Goal: Obtain resource: Download file/media

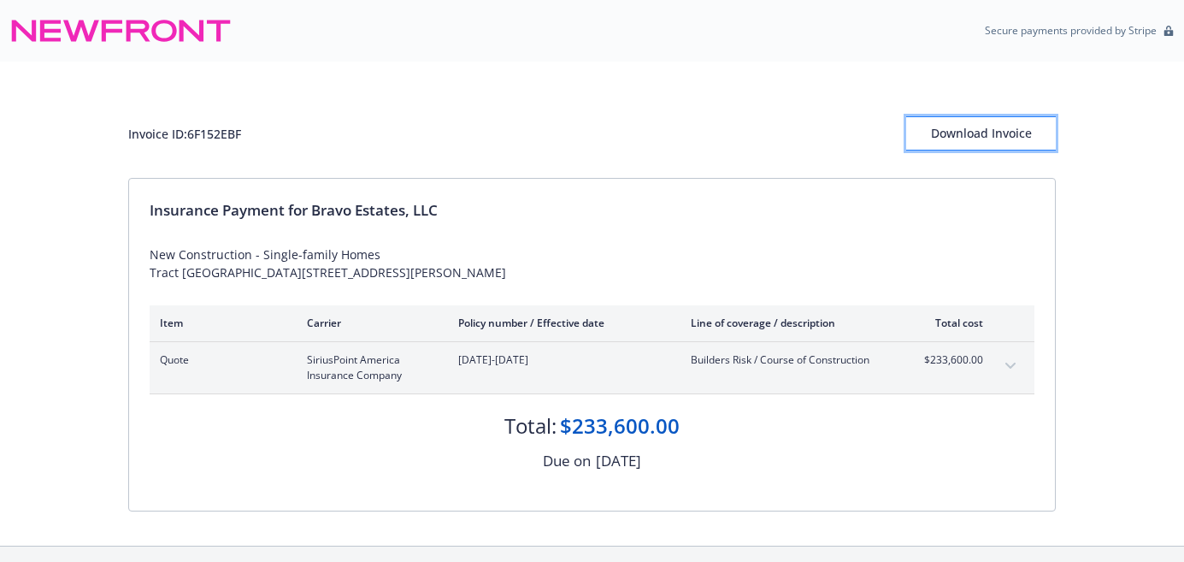
click at [1009, 133] on div "Download Invoice" at bounding box center [981, 133] width 150 height 32
click at [963, 140] on div "Download Invoice" at bounding box center [981, 133] width 150 height 32
click at [958, 130] on div "Download Invoice" at bounding box center [981, 133] width 150 height 32
click at [981, 150] on button "Download Invoice" at bounding box center [981, 133] width 150 height 34
click at [983, 136] on div "Download Invoice" at bounding box center [981, 133] width 150 height 32
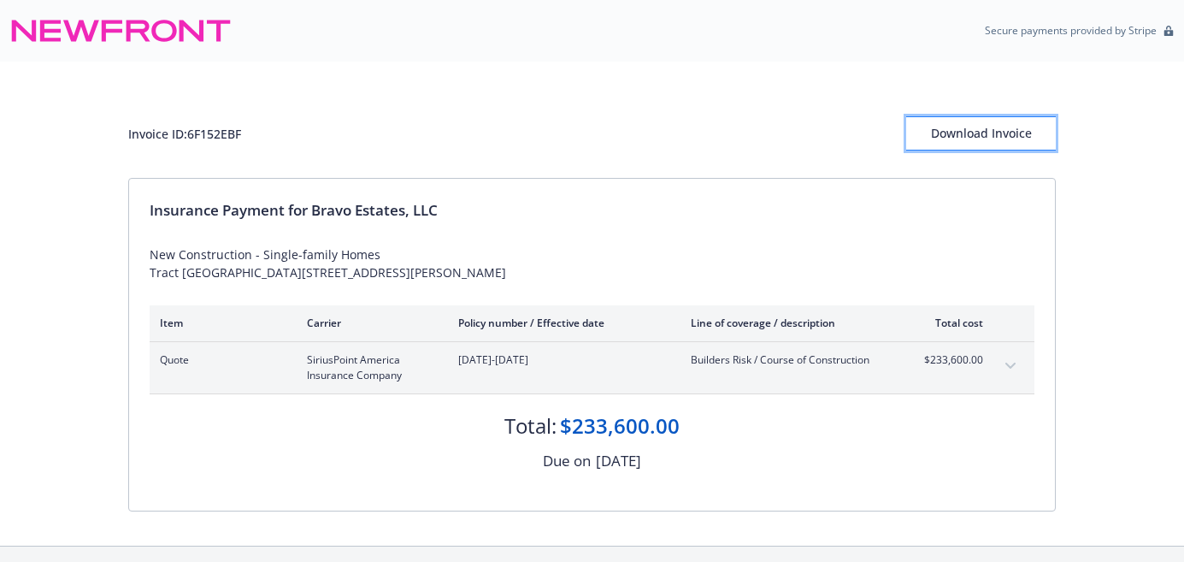
click at [955, 137] on div "Download Invoice" at bounding box center [981, 133] width 150 height 32
click at [993, 129] on div "Download Invoice" at bounding box center [981, 133] width 150 height 32
click at [385, 49] on div "Secure payments provided by Stripe" at bounding box center [591, 30] width 1163 height 41
click at [961, 145] on div "Download Invoice" at bounding box center [981, 133] width 150 height 32
click at [985, 138] on div "Download Invoice" at bounding box center [981, 133] width 150 height 32
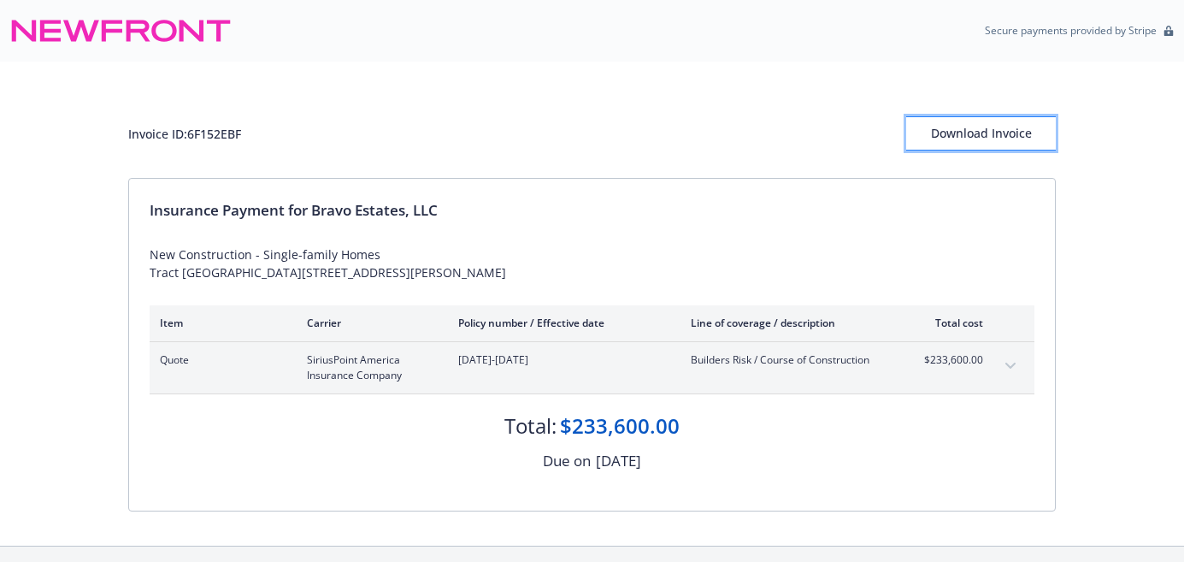
click at [939, 128] on div "Download Invoice" at bounding box center [981, 133] width 150 height 32
click at [981, 137] on div "Download Invoice" at bounding box center [981, 133] width 150 height 32
